Goal: Task Accomplishment & Management: Manage account settings

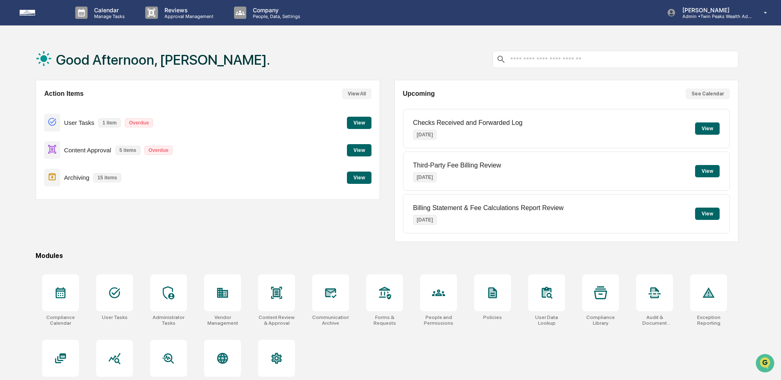
click at [351, 177] on button "View" at bounding box center [359, 177] width 25 height 12
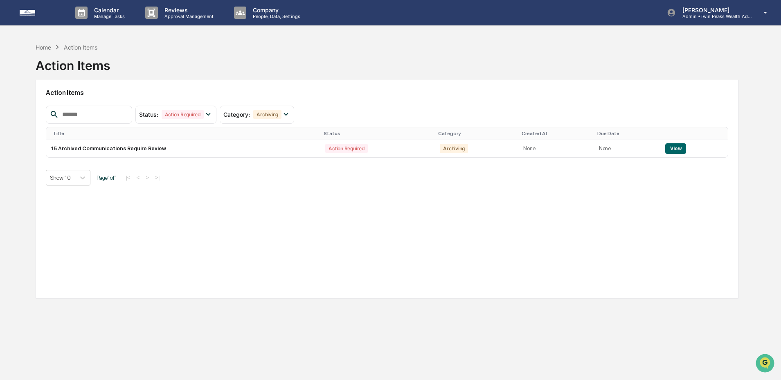
click at [227, 158] on div "Status : Action Required Select/Deselect All Action Required Resolved Category …" at bounding box center [387, 146] width 682 height 80
click at [678, 150] on button "View" at bounding box center [675, 148] width 21 height 11
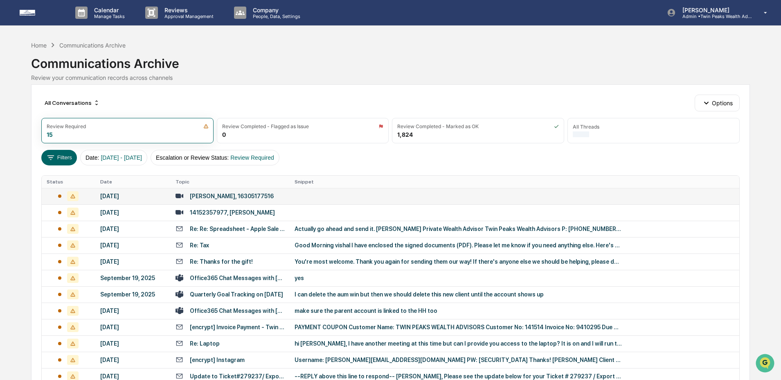
click at [281, 202] on td "Ekansh Vashishth, 16305177516" at bounding box center [230, 196] width 119 height 16
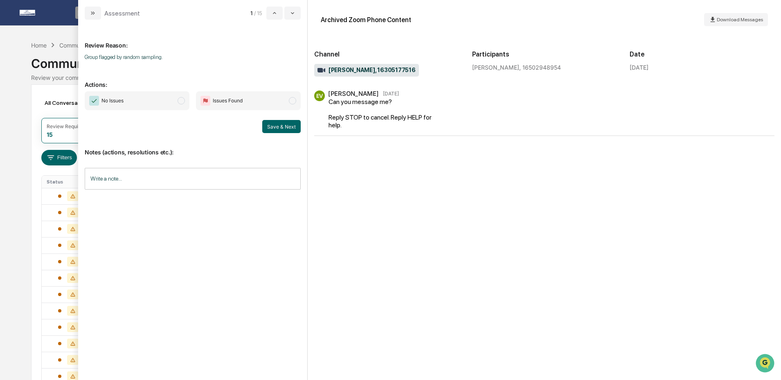
click at [169, 103] on span "No Issues" at bounding box center [137, 100] width 105 height 19
click at [274, 124] on button "Save & Next" at bounding box center [281, 126] width 38 height 13
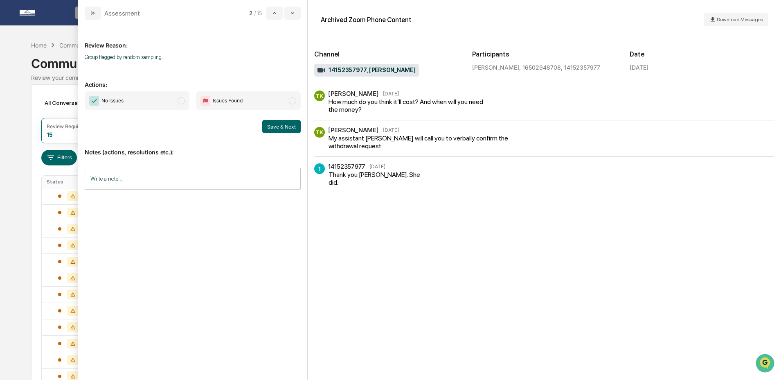
click at [165, 104] on span "No Issues" at bounding box center [137, 100] width 105 height 19
click at [270, 128] on button "Save & Next" at bounding box center [281, 126] width 38 height 13
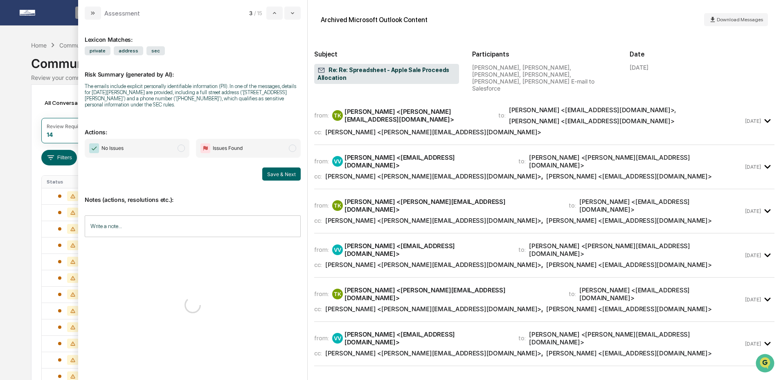
click at [146, 153] on span "No Issues" at bounding box center [137, 148] width 105 height 19
click at [270, 171] on button "Save & Next" at bounding box center [281, 173] width 38 height 13
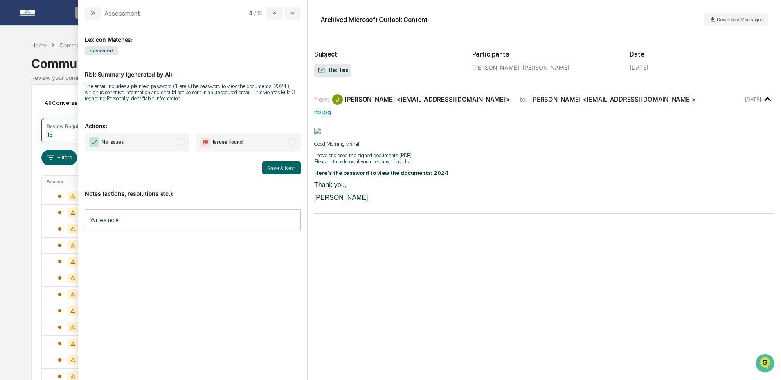
click at [138, 144] on span "No Issues" at bounding box center [137, 142] width 105 height 19
click at [272, 170] on button "Save & Next" at bounding box center [281, 167] width 38 height 13
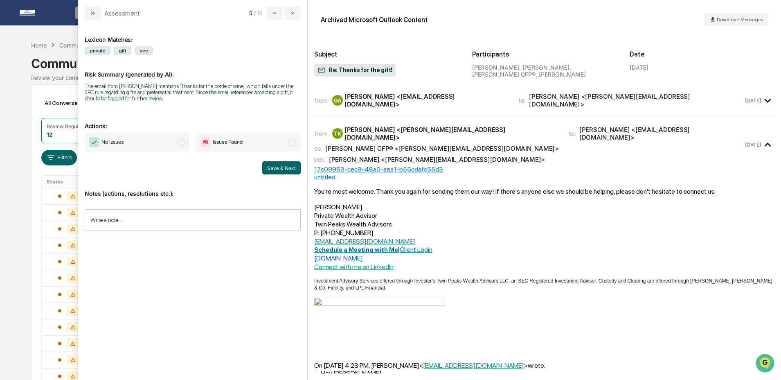
click at [158, 146] on span "No Issues" at bounding box center [137, 142] width 105 height 19
click at [268, 170] on button "Save & Next" at bounding box center [281, 167] width 38 height 13
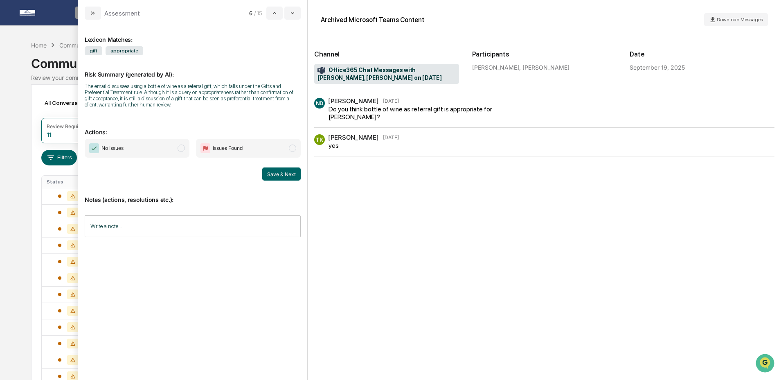
click at [130, 155] on span "No Issues" at bounding box center [137, 148] width 105 height 19
click at [69, 104] on div "All Conversations" at bounding box center [72, 102] width 62 height 13
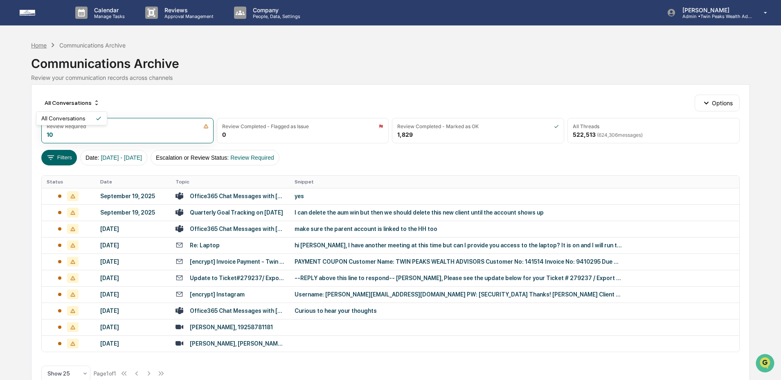
click at [45, 47] on div "Home" at bounding box center [39, 45] width 16 height 7
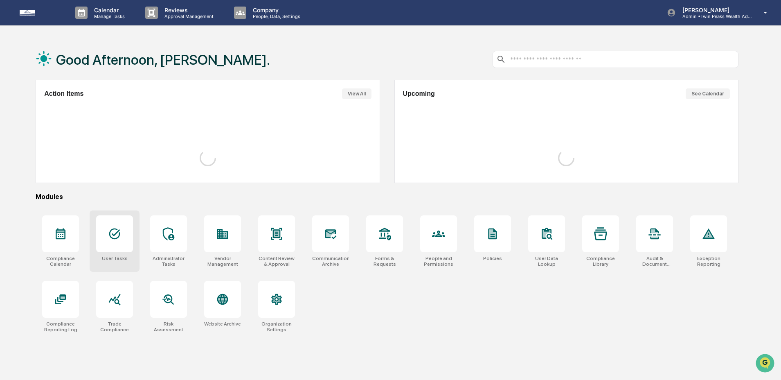
click at [121, 241] on div at bounding box center [114, 233] width 37 height 37
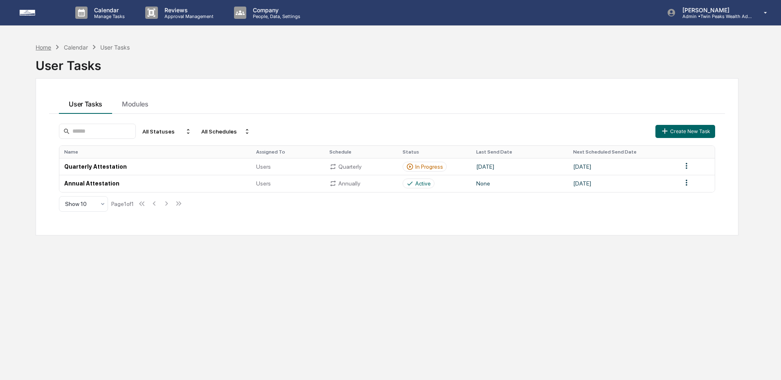
click at [47, 49] on div "Home" at bounding box center [44, 47] width 16 height 7
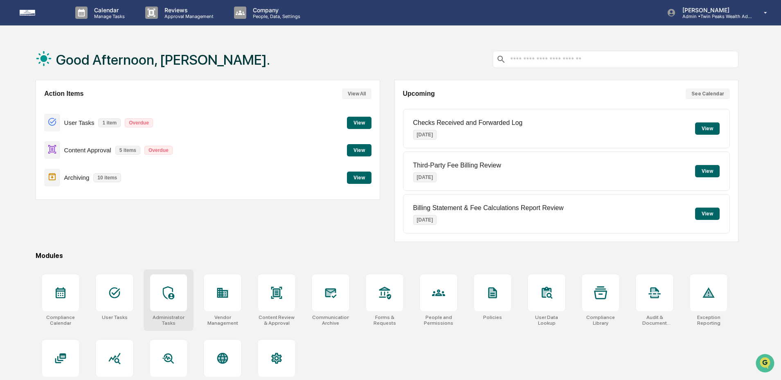
click at [175, 306] on div at bounding box center [168, 292] width 37 height 37
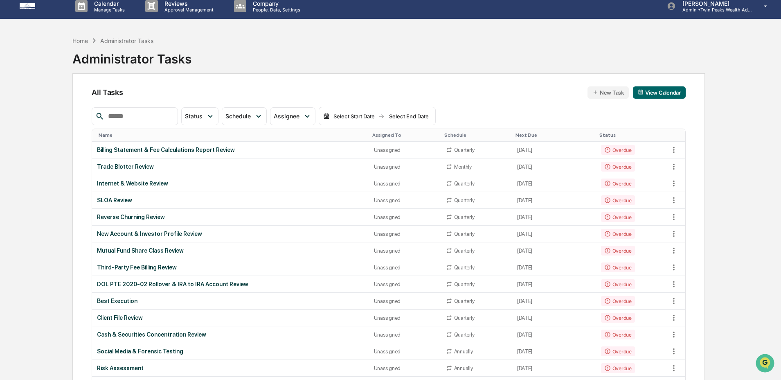
scroll to position [6, 0]
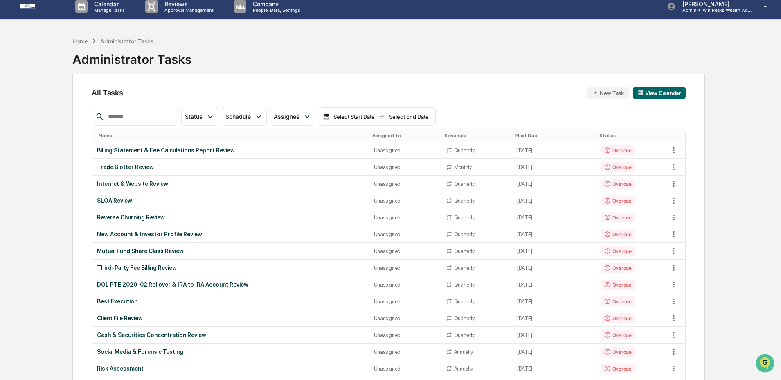
click at [79, 43] on div "Home" at bounding box center [80, 41] width 16 height 7
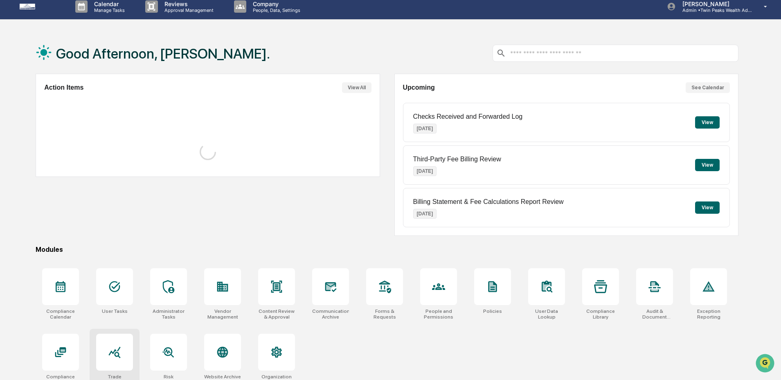
click at [117, 351] on icon at bounding box center [114, 351] width 13 height 13
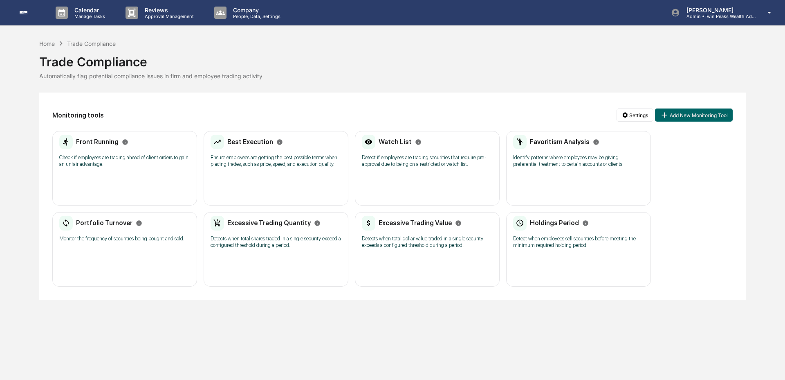
click at [110, 182] on div "Front Running Check if employees are trading ahead of client orders to gain an …" at bounding box center [124, 168] width 145 height 74
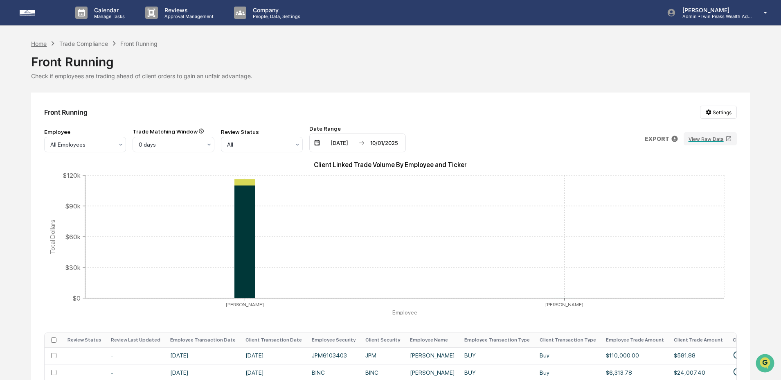
click at [45, 45] on div "Home" at bounding box center [39, 43] width 16 height 7
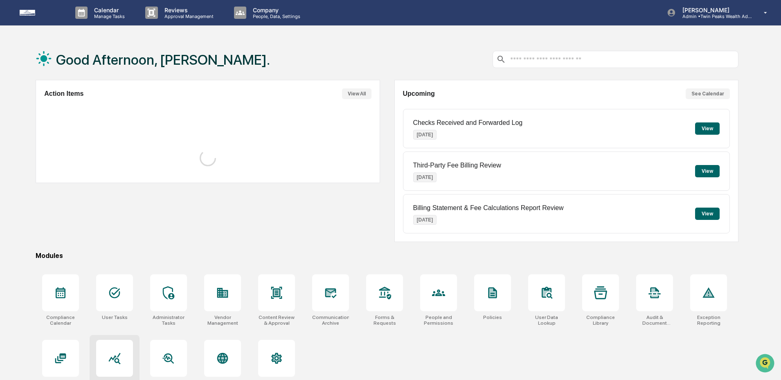
click at [117, 357] on icon at bounding box center [115, 358] width 12 height 11
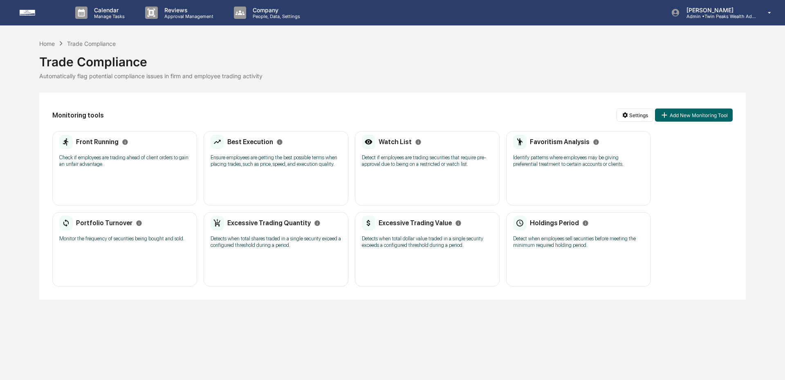
click at [299, 182] on div "Best Execution Ensure employees are getting the best possible terms when placin…" at bounding box center [276, 168] width 145 height 74
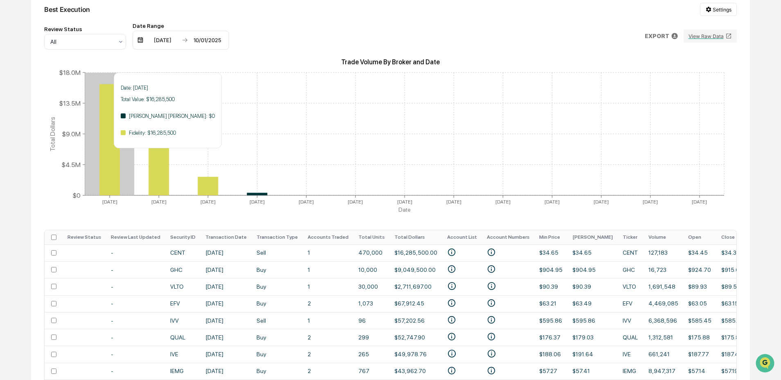
scroll to position [32, 0]
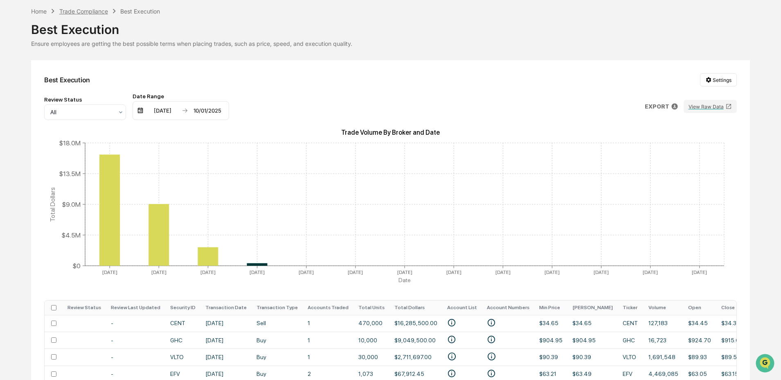
click at [80, 13] on div "Trade Compliance" at bounding box center [83, 11] width 49 height 7
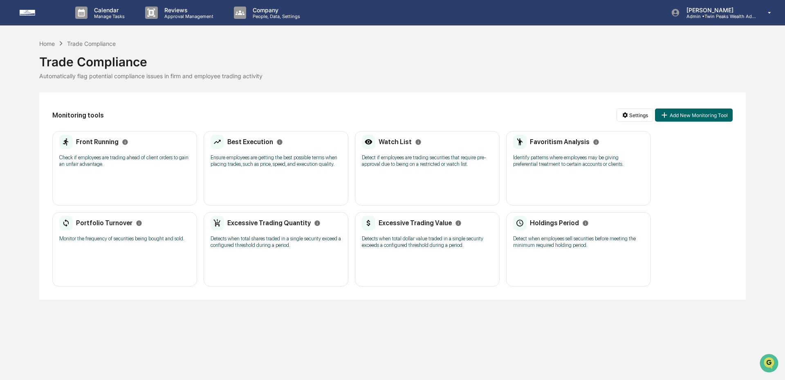
click at [420, 181] on div "Watch List Detect if employees are trading securities that require pre-approval…" at bounding box center [427, 168] width 145 height 74
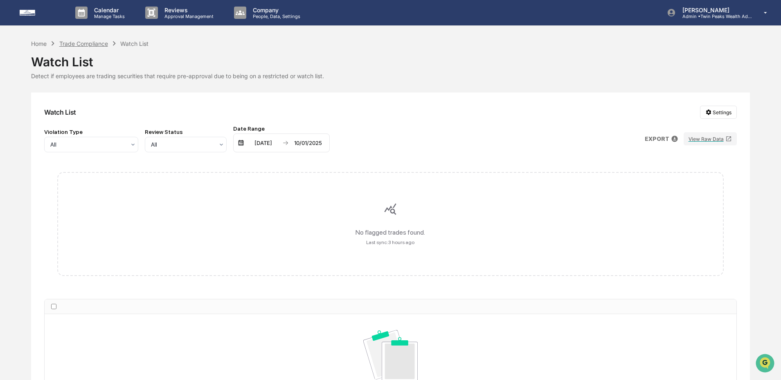
click at [81, 43] on div "Trade Compliance" at bounding box center [83, 43] width 49 height 7
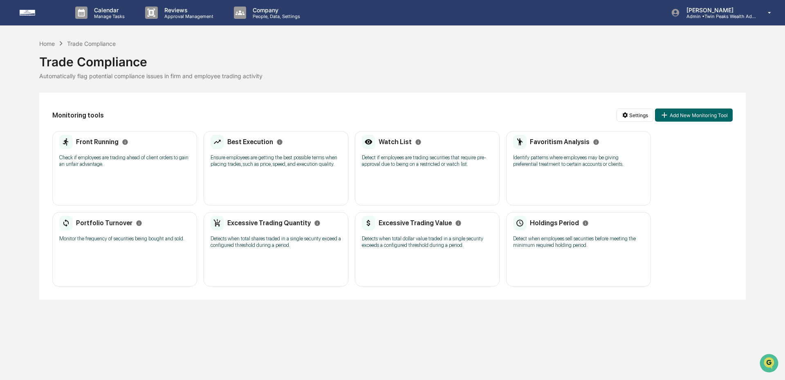
click at [573, 163] on p "Identify patterns where employees may be giving preferential treatment to certa…" at bounding box center [578, 160] width 131 height 13
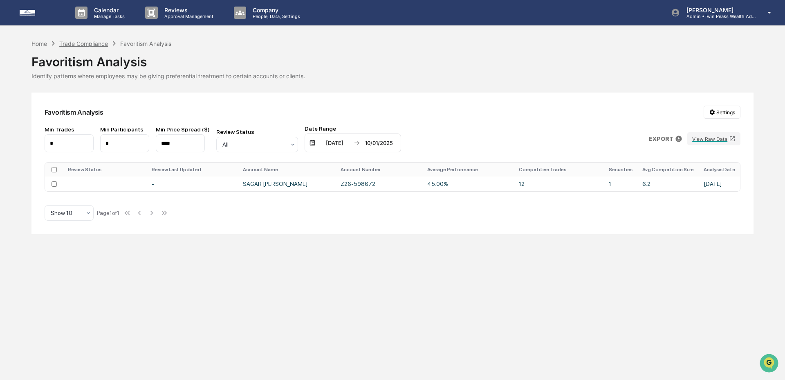
click at [94, 44] on div "Trade Compliance" at bounding box center [83, 43] width 49 height 7
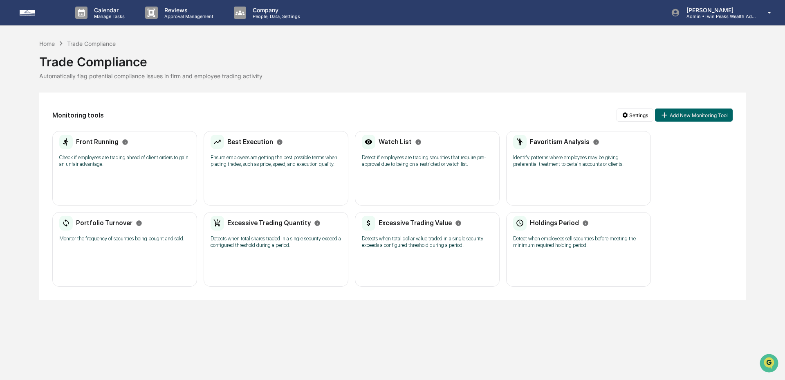
click at [130, 247] on div "Portfolio Turnover Monitor the frequency of securities being bought and sold." at bounding box center [124, 231] width 131 height 31
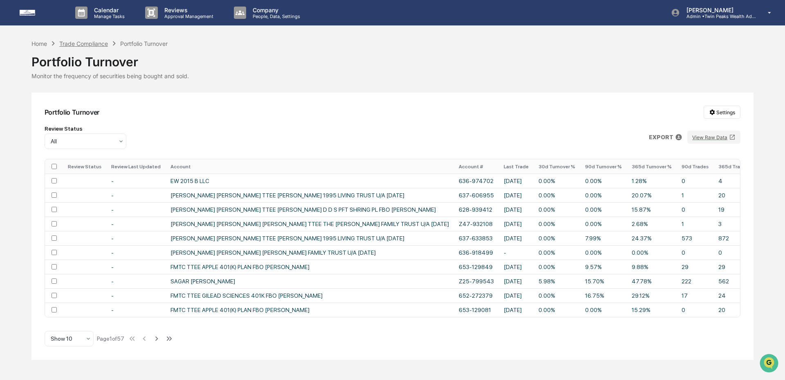
click at [87, 43] on div "Trade Compliance" at bounding box center [83, 43] width 49 height 7
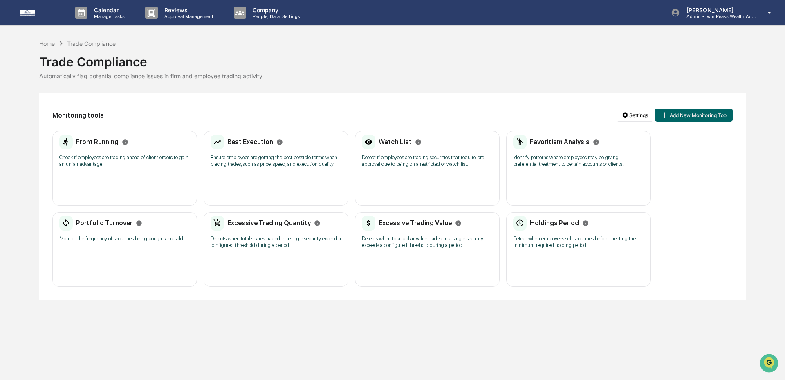
click at [112, 168] on div "Front Running Check if employees are trading ahead of client orders to gain an …" at bounding box center [124, 154] width 131 height 38
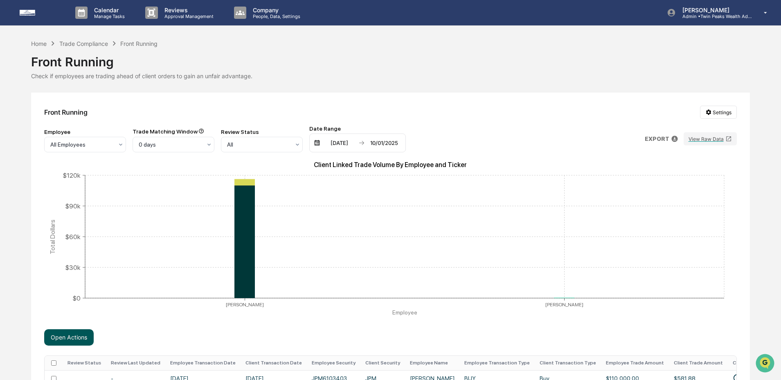
click at [75, 340] on button "Open Actions" at bounding box center [68, 337] width 49 height 16
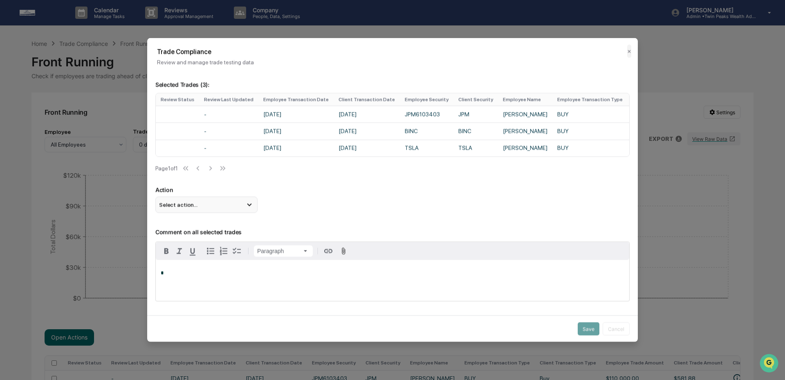
click at [217, 213] on div "Select action..." at bounding box center [206, 204] width 102 height 16
click at [219, 239] on div "Mark Not Item of Interest" at bounding box center [207, 236] width 96 height 9
click at [592, 324] on button "Save" at bounding box center [589, 328] width 22 height 13
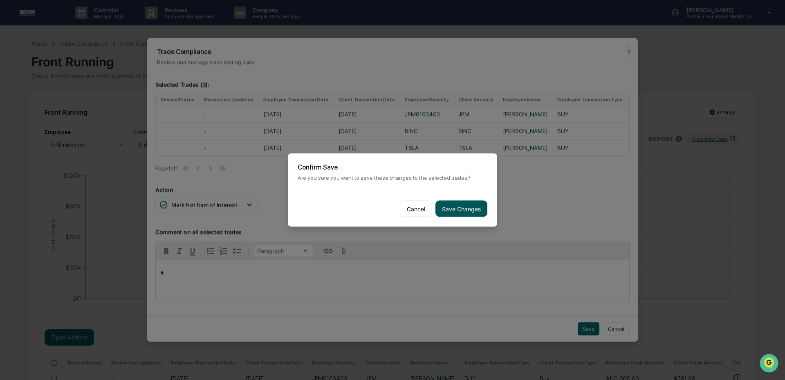
click at [460, 203] on button "Save Changes" at bounding box center [462, 208] width 52 height 16
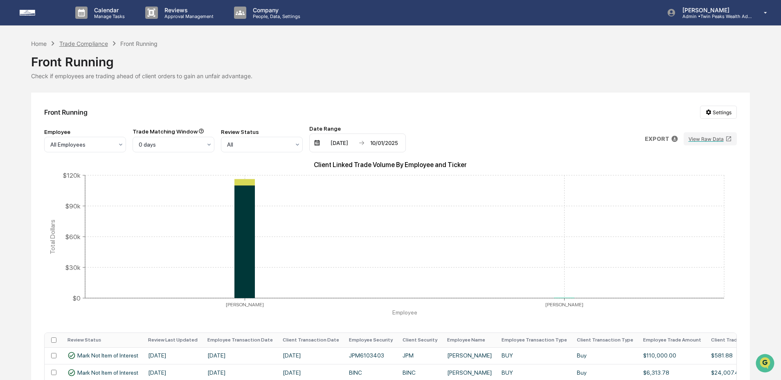
click at [91, 45] on div "Trade Compliance" at bounding box center [83, 43] width 49 height 7
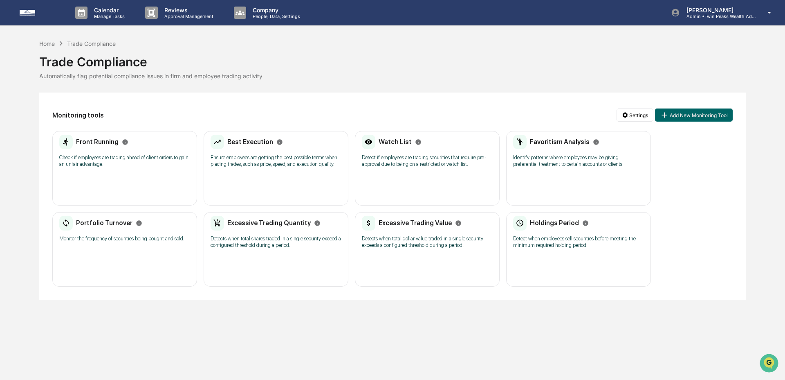
click at [263, 183] on div "Best Execution Ensure employees are getting the best possible terms when placin…" at bounding box center [276, 168] width 145 height 74
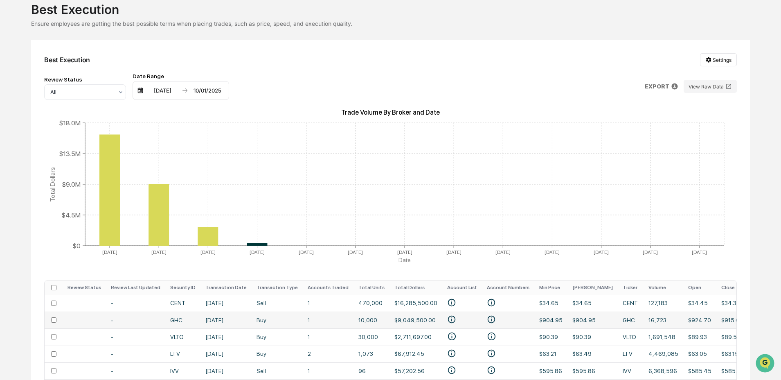
scroll to position [65, 0]
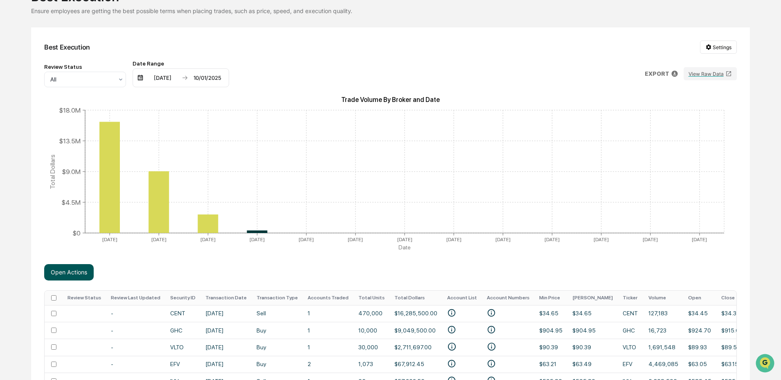
click at [73, 271] on button "Open Actions" at bounding box center [68, 272] width 49 height 16
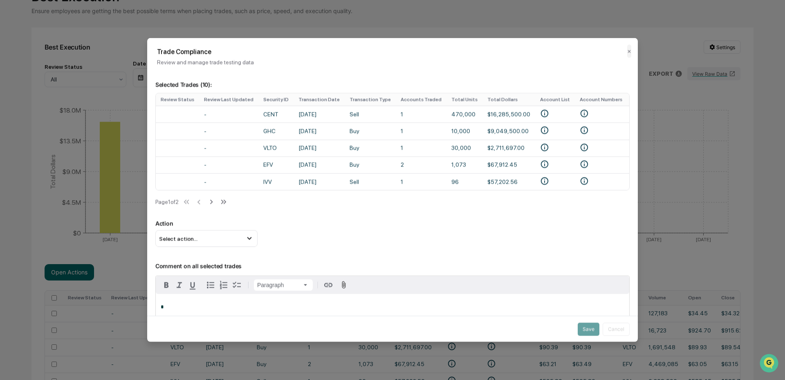
click at [212, 251] on div "Selected Trades ( 10 ): Review Status Review Last Updated Security ID Transacti…" at bounding box center [392, 218] width 491 height 294
click at [217, 242] on div "Select action..." at bounding box center [206, 238] width 102 height 16
click at [223, 274] on div "Mark Not Item of Interest" at bounding box center [207, 270] width 96 height 9
click at [582, 328] on button "Save" at bounding box center [589, 328] width 22 height 13
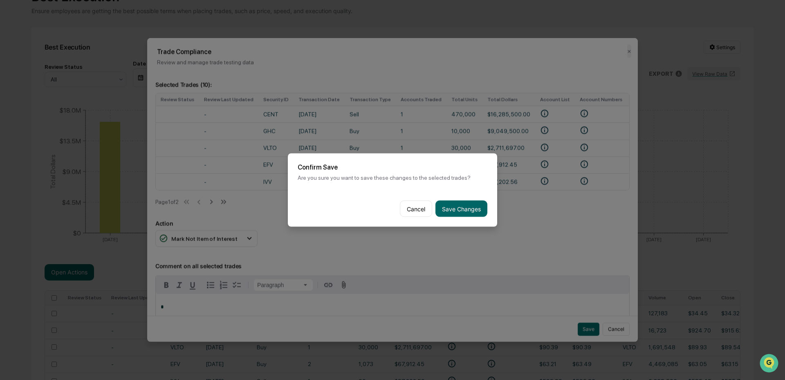
click at [456, 205] on button "Save Changes" at bounding box center [462, 208] width 52 height 16
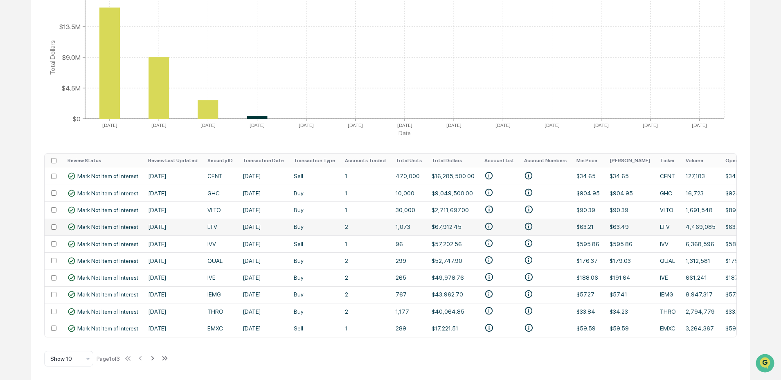
scroll to position [0, 0]
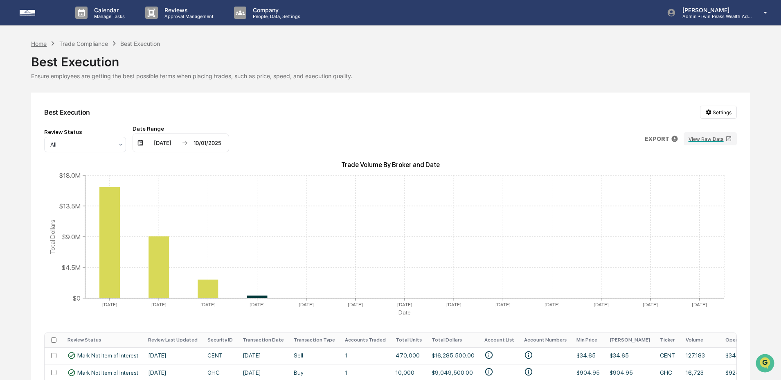
click at [40, 44] on div "Home" at bounding box center [39, 43] width 16 height 7
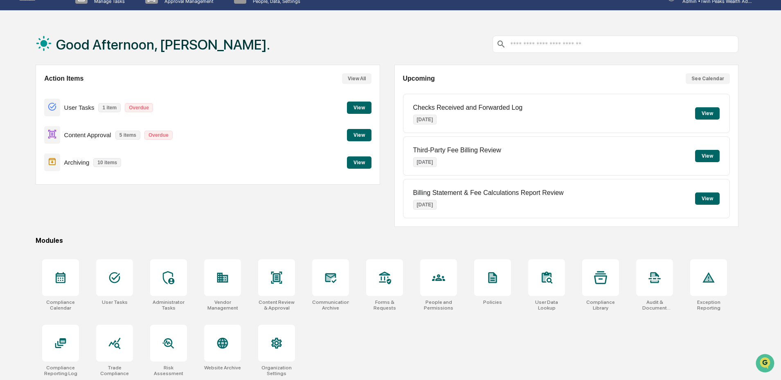
scroll to position [39, 0]
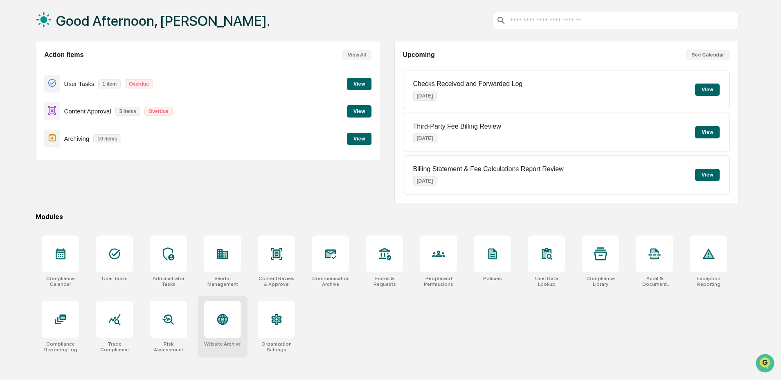
click at [236, 316] on div at bounding box center [222, 319] width 37 height 37
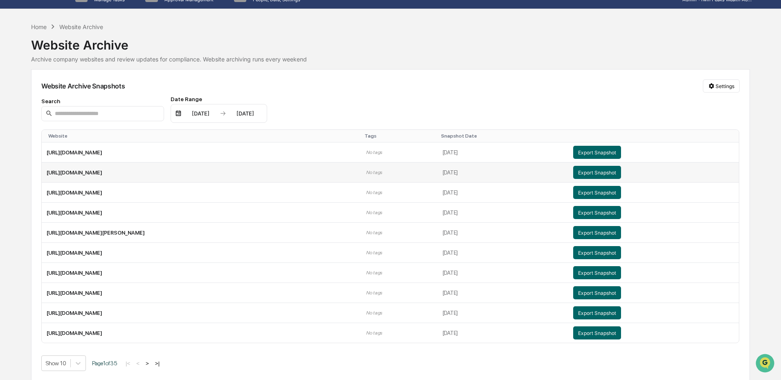
scroll to position [19, 0]
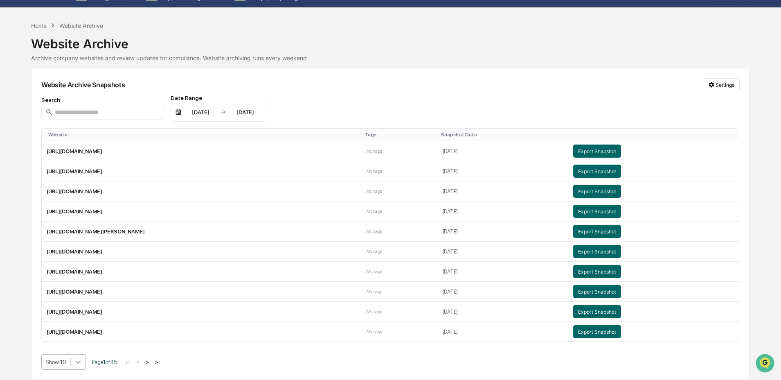
click at [82, 362] on body "Calendar Manage Tasks Reviews Approval Management Company People, Data, Setting…" at bounding box center [390, 181] width 781 height 398
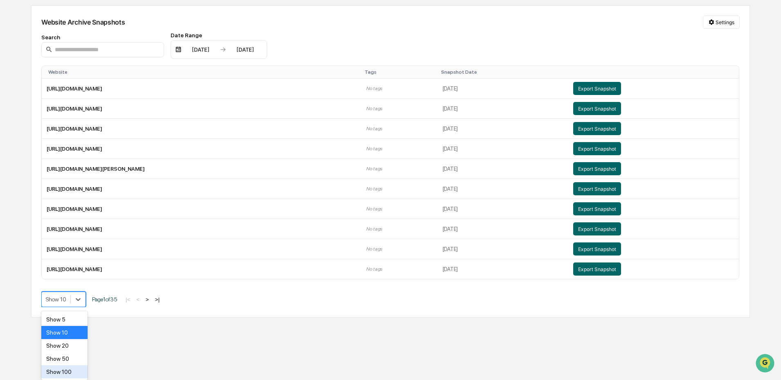
click at [76, 365] on div "Show 100" at bounding box center [64, 371] width 46 height 13
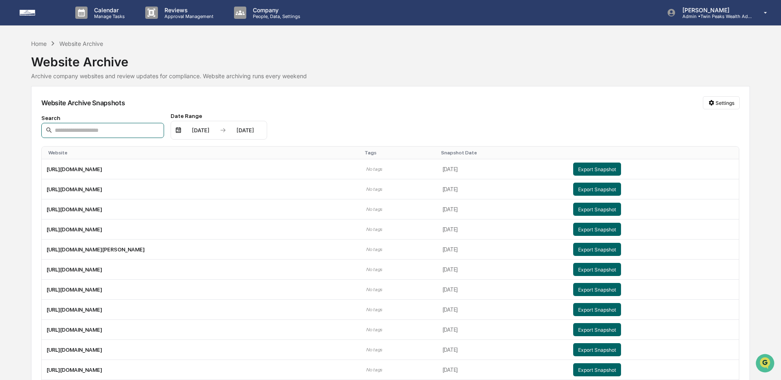
click at [112, 126] on input at bounding box center [102, 130] width 123 height 15
type input "**********"
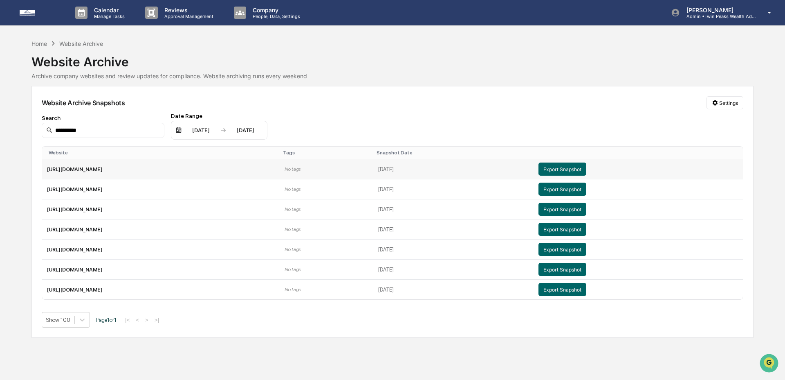
click at [534, 170] on td "September 10, 2025" at bounding box center [453, 169] width 160 height 20
click at [587, 170] on button "Export Snapshot" at bounding box center [563, 168] width 48 height 13
click at [45, 43] on div "Home" at bounding box center [39, 43] width 16 height 7
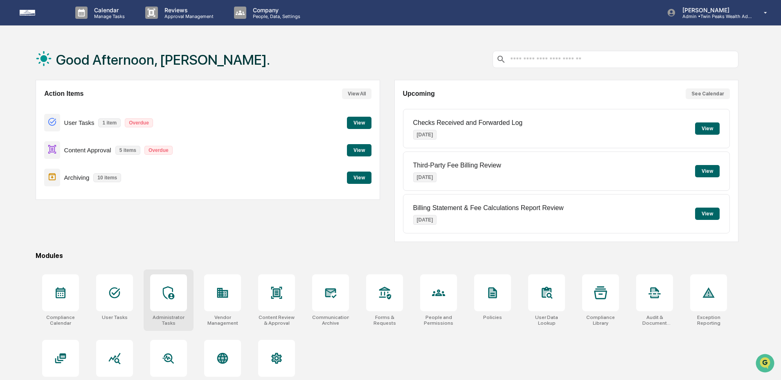
click at [175, 301] on div at bounding box center [168, 292] width 37 height 37
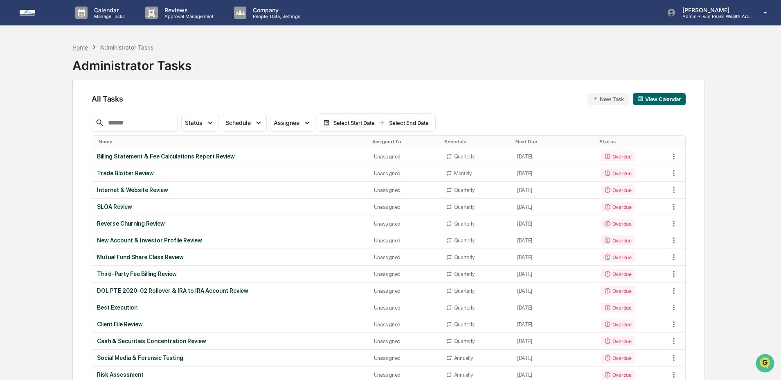
click at [80, 47] on div "Home" at bounding box center [80, 47] width 16 height 7
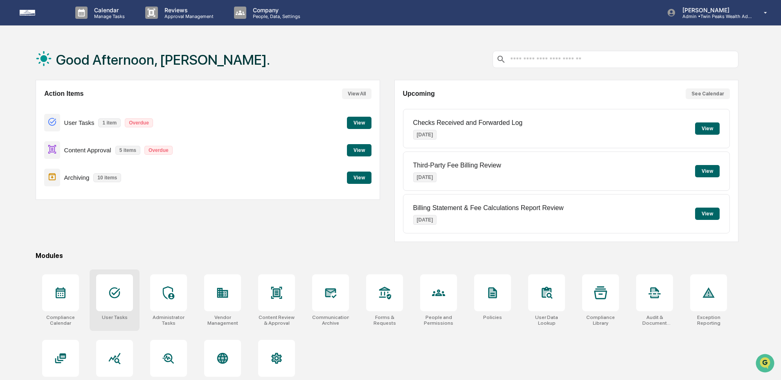
click at [117, 286] on icon at bounding box center [114, 292] width 13 height 13
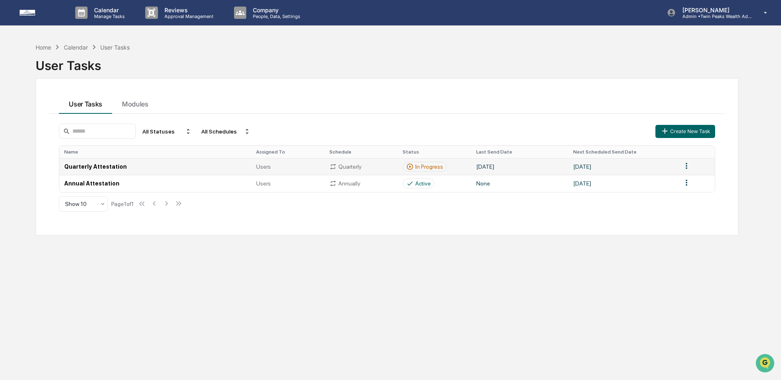
click at [353, 167] on div "Quarterly" at bounding box center [360, 166] width 63 height 7
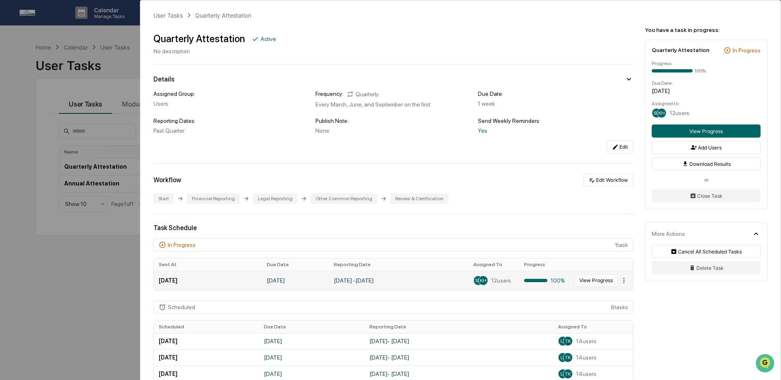
scroll to position [3, 0]
click at [596, 285] on button "View Progress" at bounding box center [596, 279] width 44 height 13
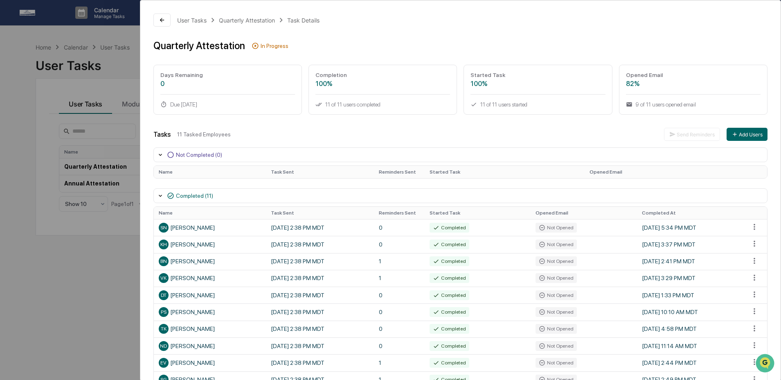
click at [121, 220] on div "User Tasks Quarterly Attestation Task Details Quarterly Attestation In Progress…" at bounding box center [390, 190] width 781 height 380
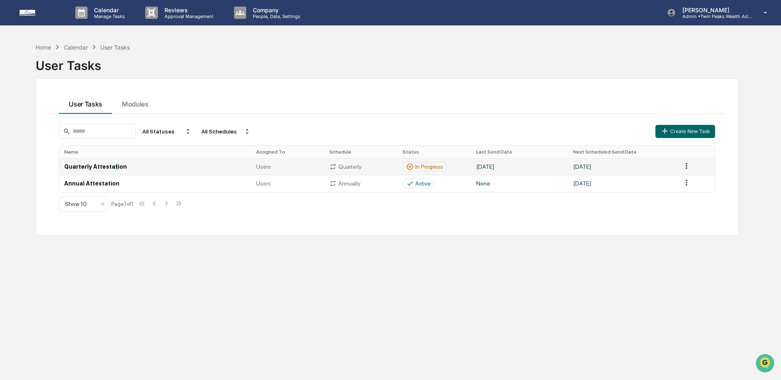
click at [115, 170] on td "Quarterly Attestation" at bounding box center [154, 166] width 191 height 17
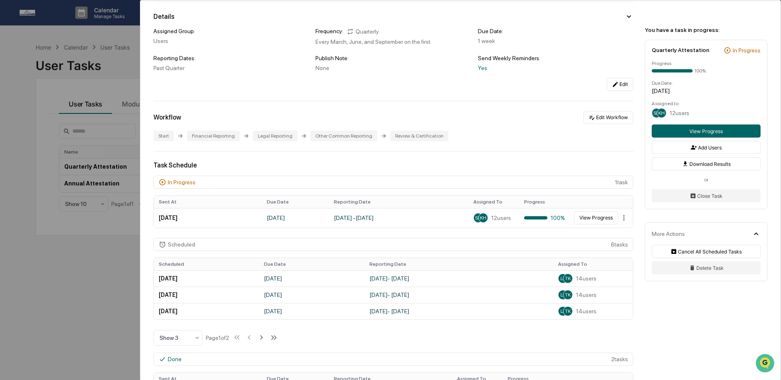
scroll to position [72, 0]
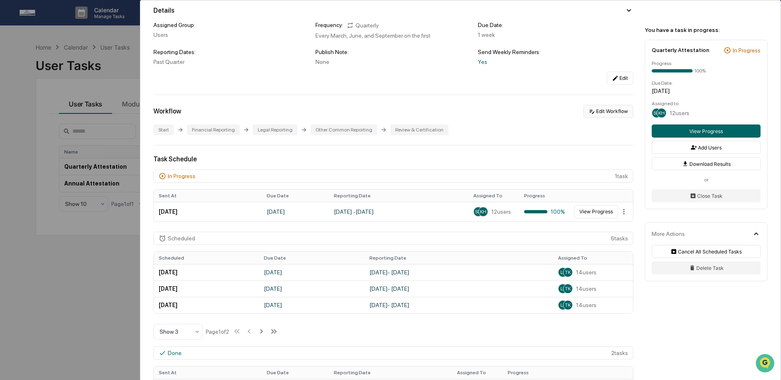
click at [601, 113] on button "Edit Workflow" at bounding box center [608, 111] width 50 height 13
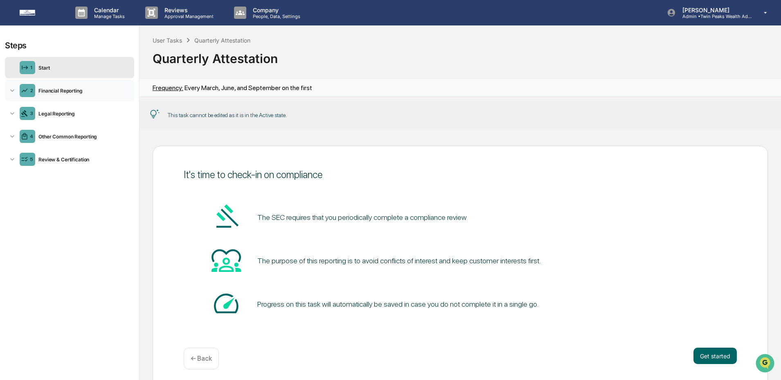
click at [87, 98] on div "2 Financial Reporting" at bounding box center [69, 90] width 129 height 21
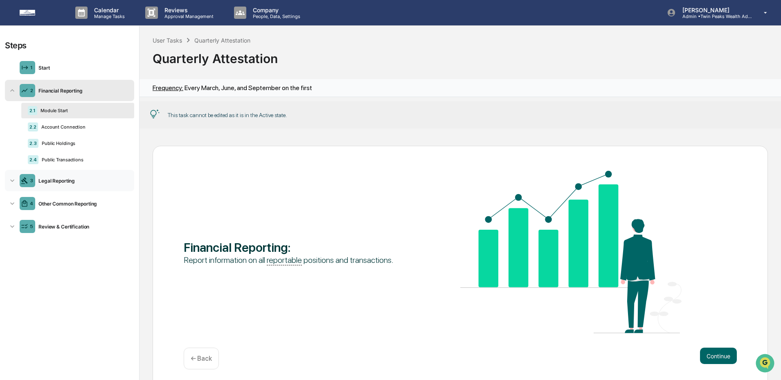
click at [76, 183] on div "Legal Reporting" at bounding box center [83, 181] width 96 height 6
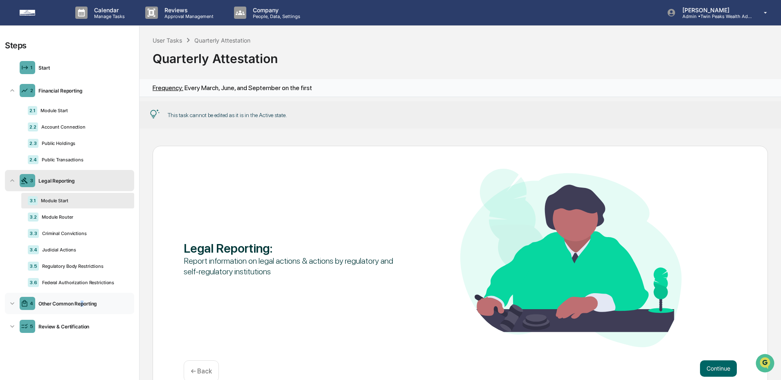
click at [82, 305] on div "Other Common Reporting" at bounding box center [83, 303] width 96 height 6
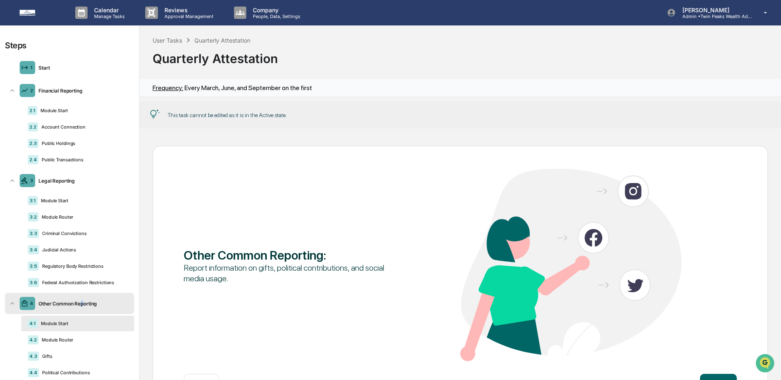
click at [29, 13] on img at bounding box center [39, 13] width 39 height 6
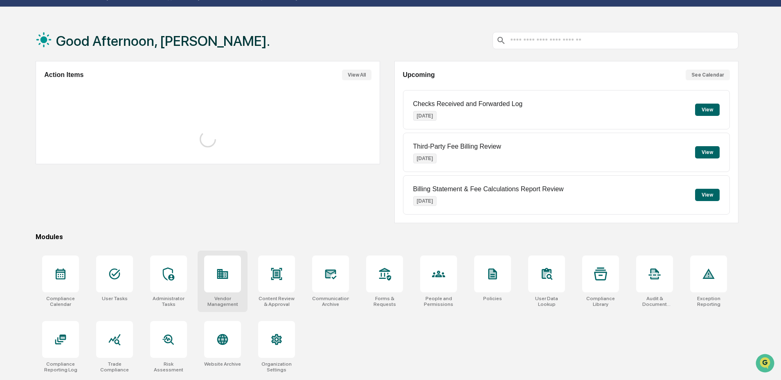
scroll to position [39, 0]
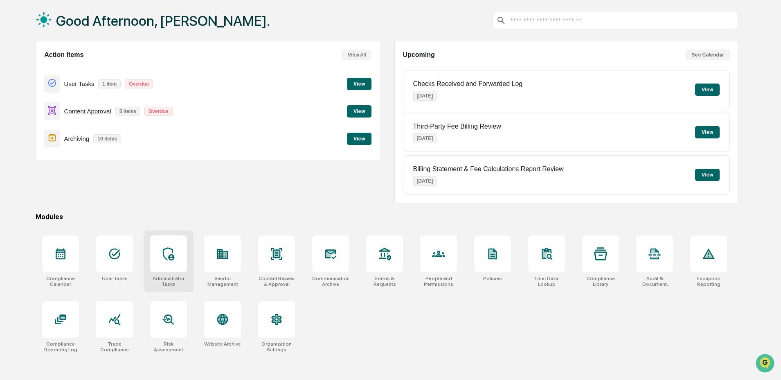
click at [174, 268] on div at bounding box center [168, 253] width 37 height 37
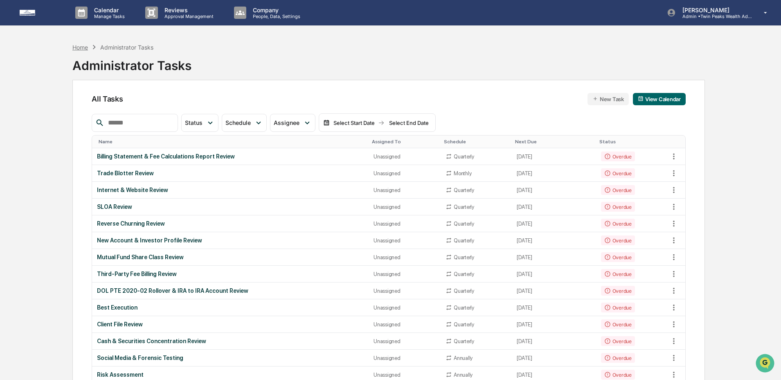
click at [74, 45] on div "Home" at bounding box center [80, 47] width 16 height 7
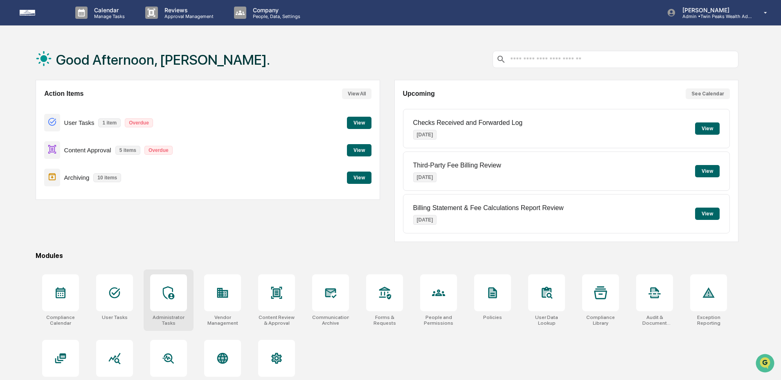
click at [165, 290] on icon at bounding box center [168, 292] width 13 height 13
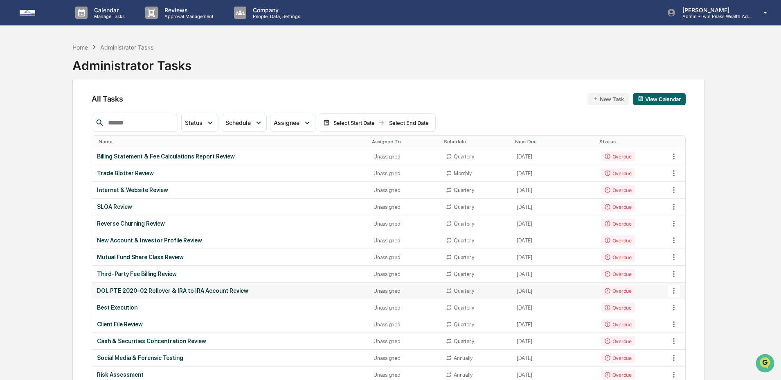
click at [276, 294] on td "DOL PTE 2020-02 Rollover & IRA to IRA Account Review" at bounding box center [230, 290] width 276 height 17
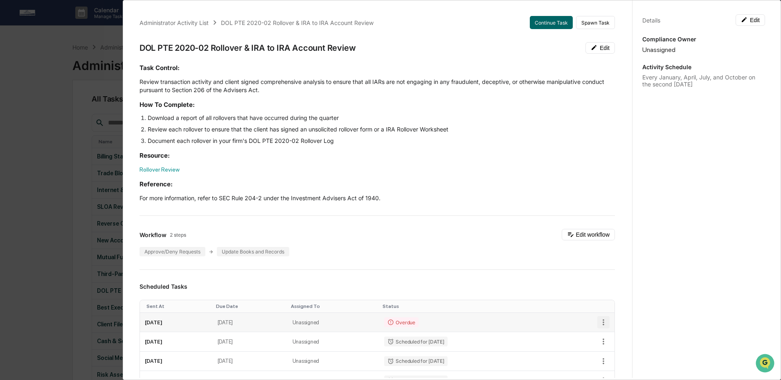
click at [599, 321] on icon "button" at bounding box center [603, 321] width 9 height 9
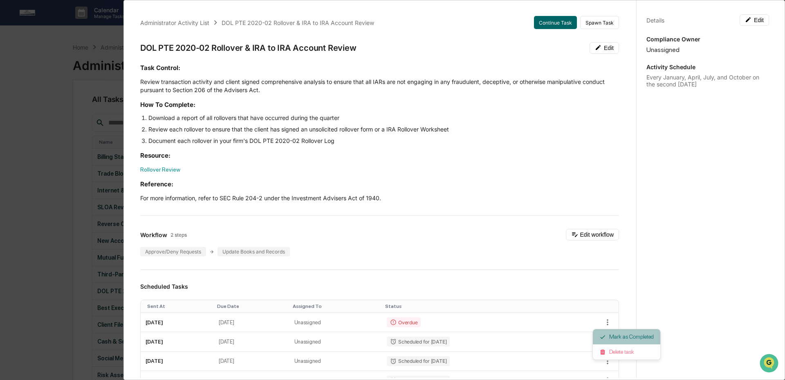
click at [610, 339] on li "Mark as Completed" at bounding box center [626, 336] width 67 height 15
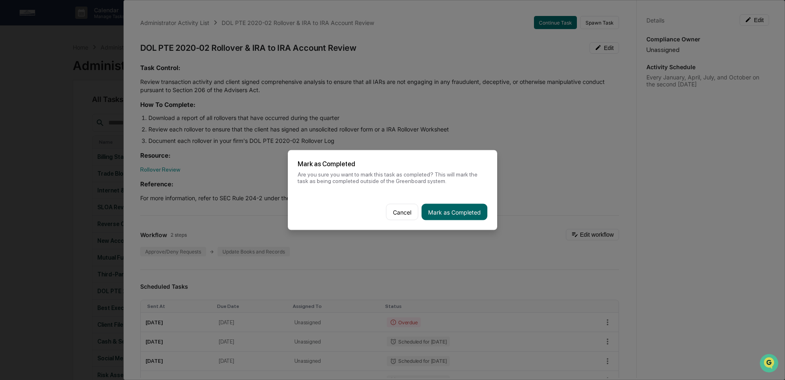
click at [478, 213] on button "Mark as Completed" at bounding box center [455, 212] width 66 height 16
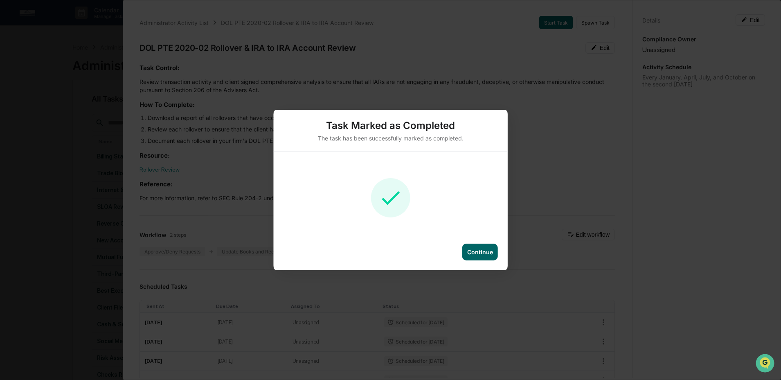
drag, startPoint x: 485, startPoint y: 254, endPoint x: 454, endPoint y: 259, distance: 31.0
click at [485, 254] on div "Continue" at bounding box center [480, 251] width 26 height 7
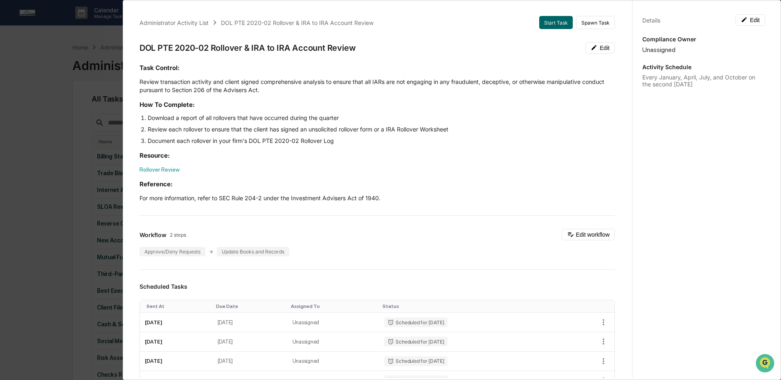
click at [77, 285] on div "Administrator Activity List DOL PTE 2020-02 Rollover & IRA to IRA Account Revie…" at bounding box center [390, 190] width 781 height 380
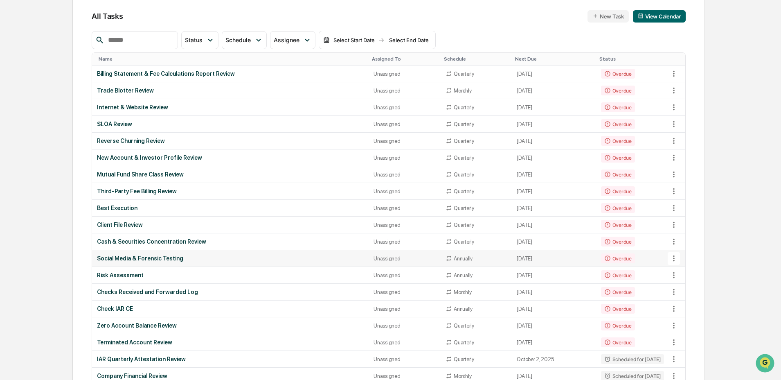
scroll to position [83, 0]
click at [254, 290] on div "Checks Received and Forwarded Log" at bounding box center [230, 291] width 267 height 7
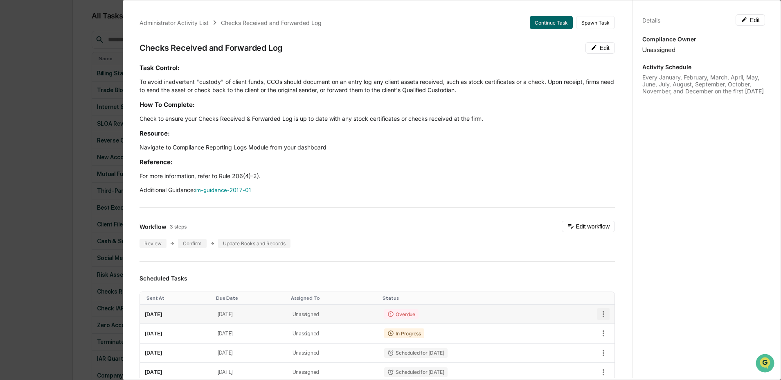
click at [599, 315] on icon "button" at bounding box center [603, 313] width 9 height 9
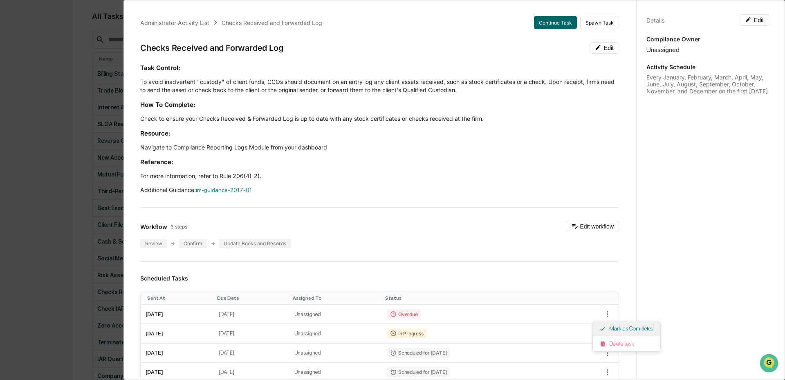
click at [614, 331] on li "Mark as Completed" at bounding box center [626, 328] width 67 height 15
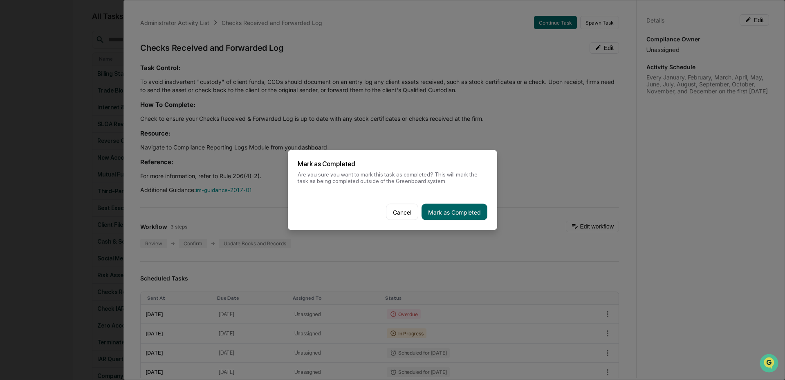
click at [444, 210] on button "Mark as Completed" at bounding box center [455, 212] width 66 height 16
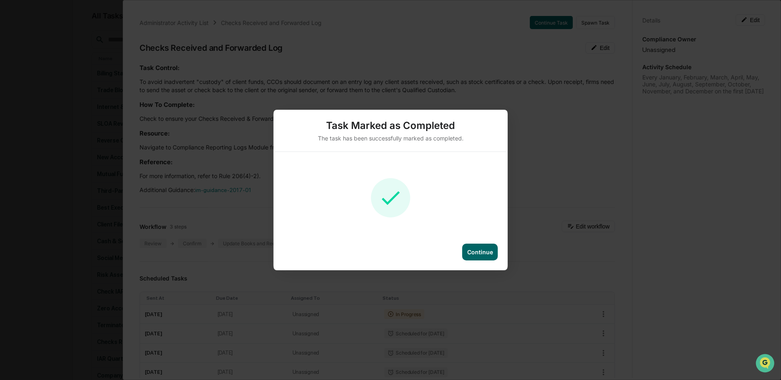
click at [490, 250] on div "Continue" at bounding box center [480, 251] width 26 height 7
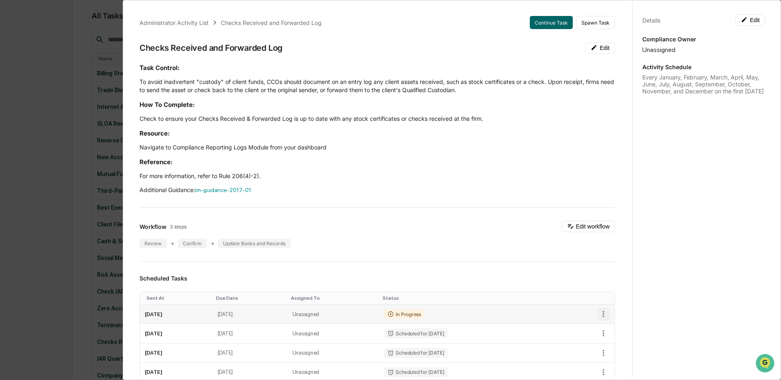
click at [599, 316] on icon "button" at bounding box center [603, 313] width 9 height 9
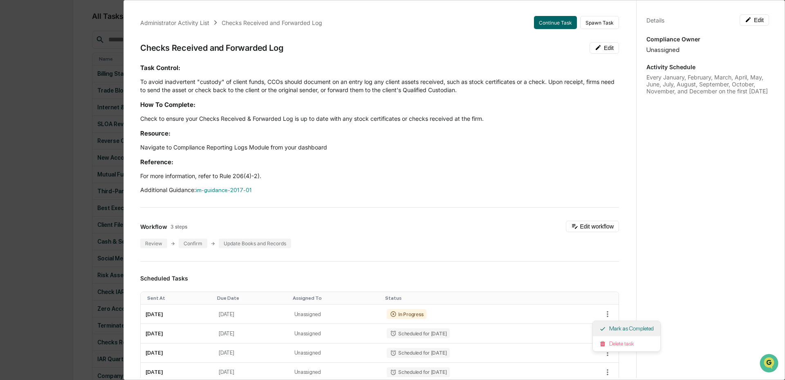
click at [621, 330] on li "Mark as Completed" at bounding box center [626, 328] width 67 height 15
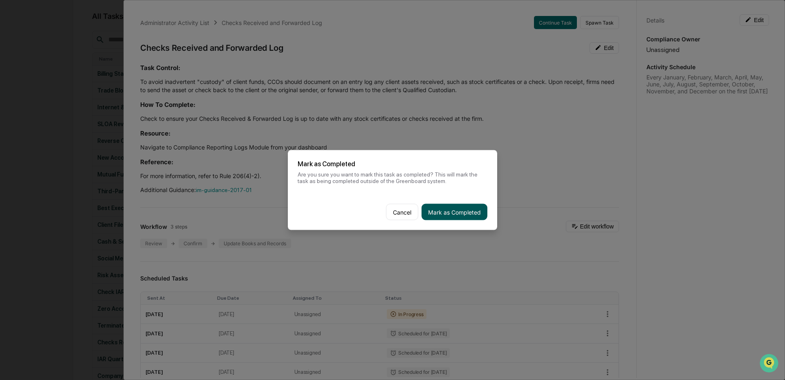
click at [455, 210] on button "Mark as Completed" at bounding box center [455, 212] width 66 height 16
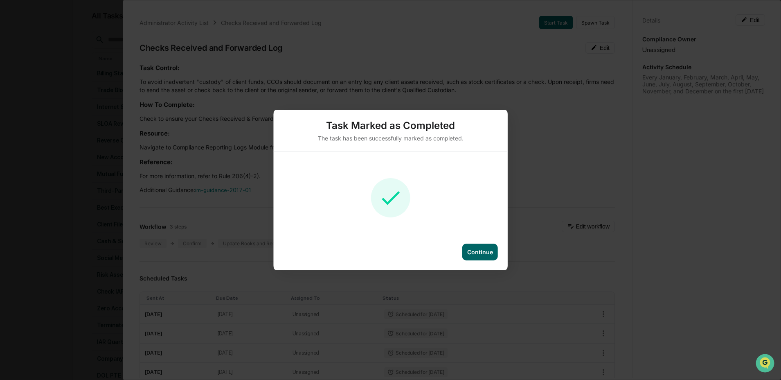
click at [480, 250] on div "Continue" at bounding box center [480, 251] width 26 height 7
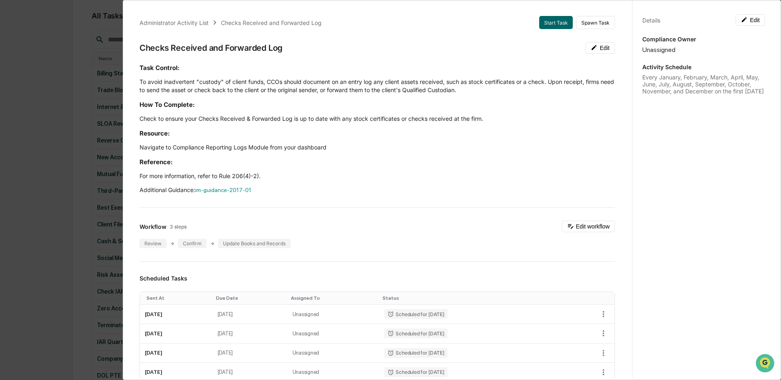
click at [481, 262] on div "Administrator Activity List Checks Received and Forwarded Log Start Task Spawn …" at bounding box center [377, 357] width 495 height 703
click at [56, 103] on div "Administrator Activity List Checks Received and Forwarded Log Start Task Spawn …" at bounding box center [390, 190] width 781 height 380
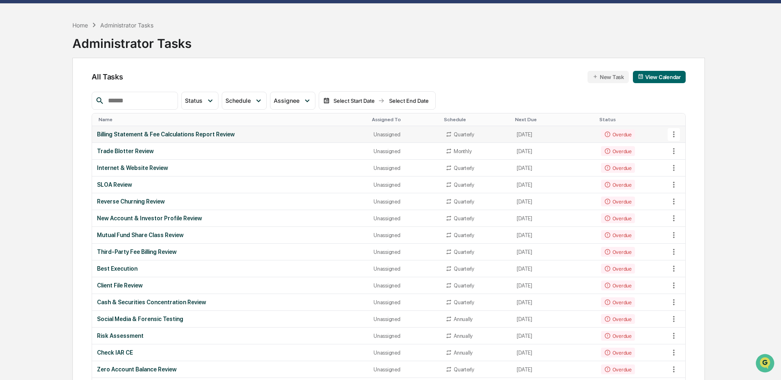
scroll to position [22, 0]
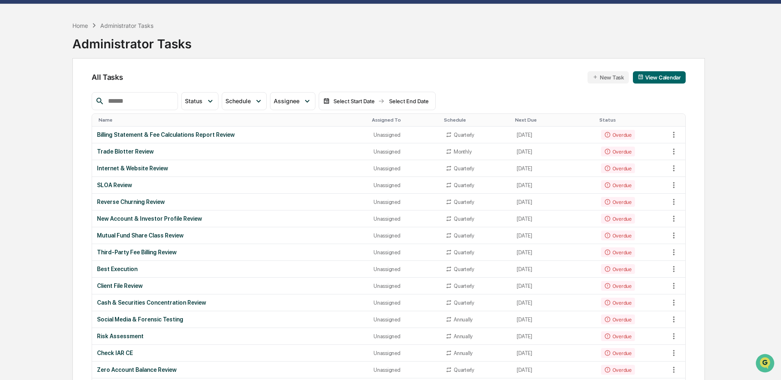
click at [86, 26] on div "Home" at bounding box center [80, 25] width 16 height 7
